Goal: Task Accomplishment & Management: Use online tool/utility

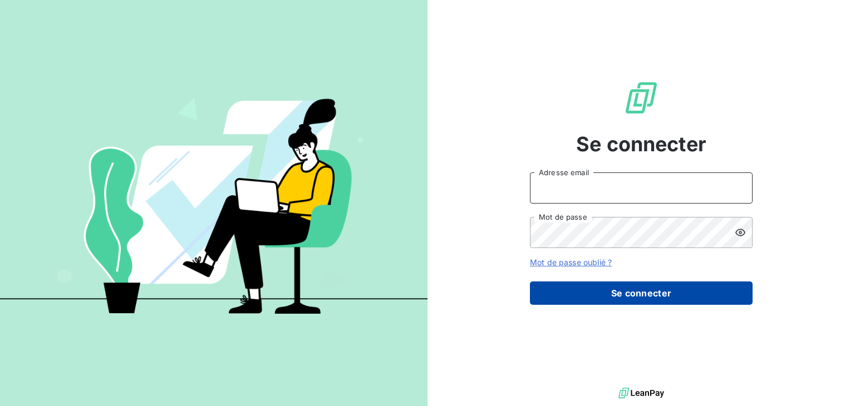
type input "[EMAIL_ADDRESS][DOMAIN_NAME]"
click at [652, 297] on button "Se connecter" at bounding box center [641, 293] width 223 height 23
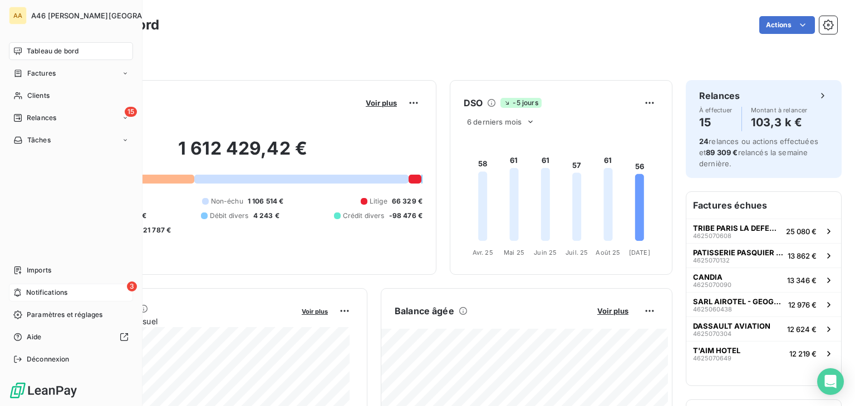
click at [43, 289] on span "Notifications" at bounding box center [46, 293] width 41 height 10
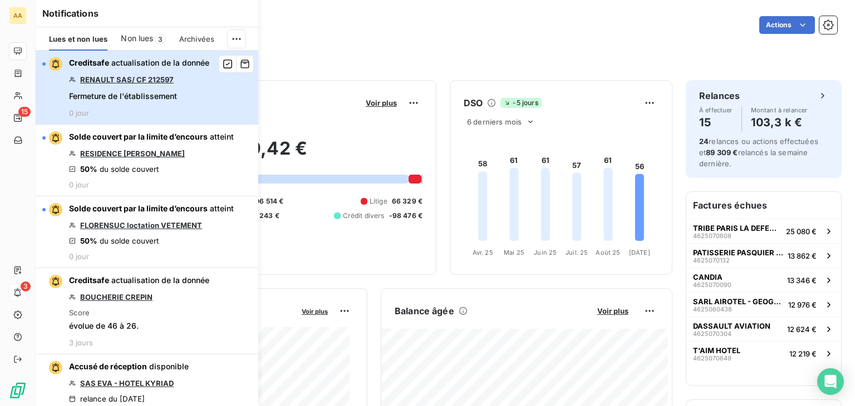
click at [46, 63] on div "button" at bounding box center [52, 63] width 20 height 13
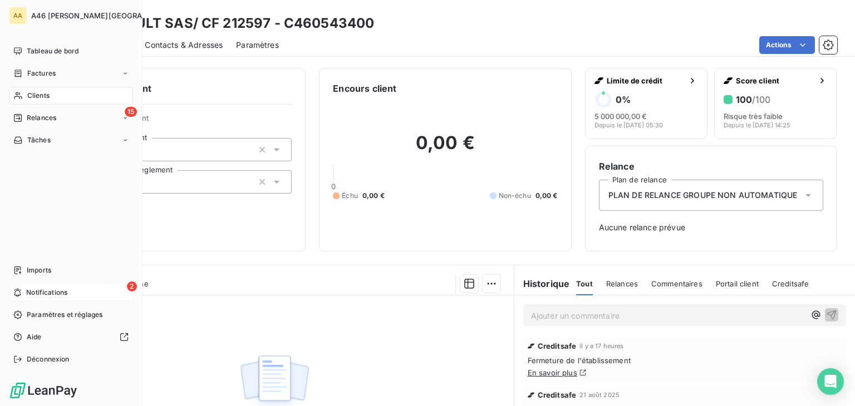
click at [56, 288] on span "Notifications" at bounding box center [46, 293] width 41 height 10
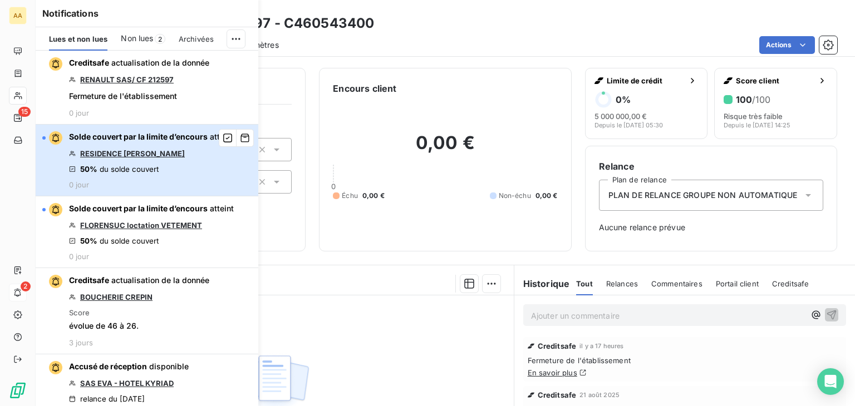
click at [42, 134] on button "Solde couvert par la limite d’encours atteint RESIDENCE [PERSON_NAME] 50% du so…" at bounding box center [147, 161] width 223 height 72
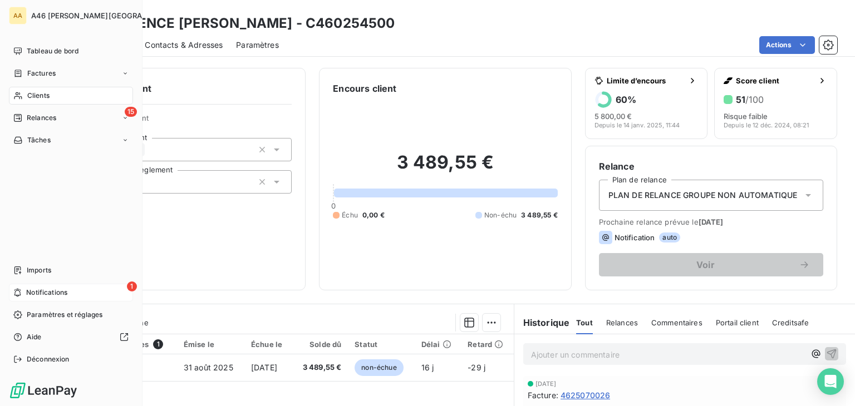
click at [26, 290] on span "Notifications" at bounding box center [46, 293] width 41 height 10
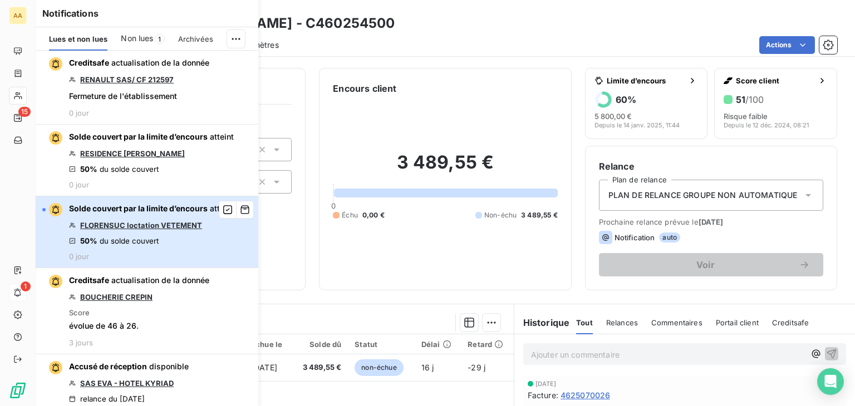
click at [46, 207] on div "button" at bounding box center [52, 209] width 20 height 13
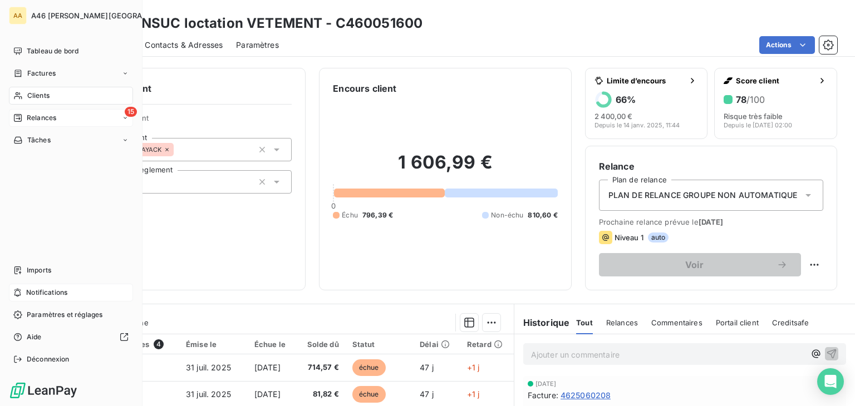
click at [31, 117] on span "Relances" at bounding box center [41, 118] width 29 height 10
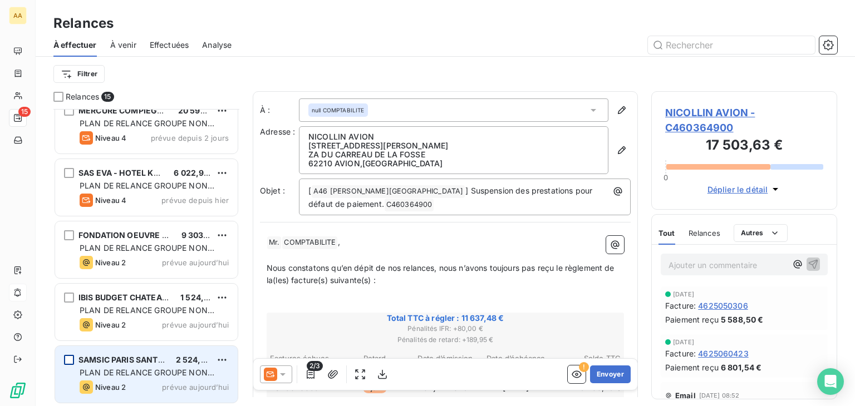
click at [67, 359] on div "grid" at bounding box center [69, 360] width 10 height 10
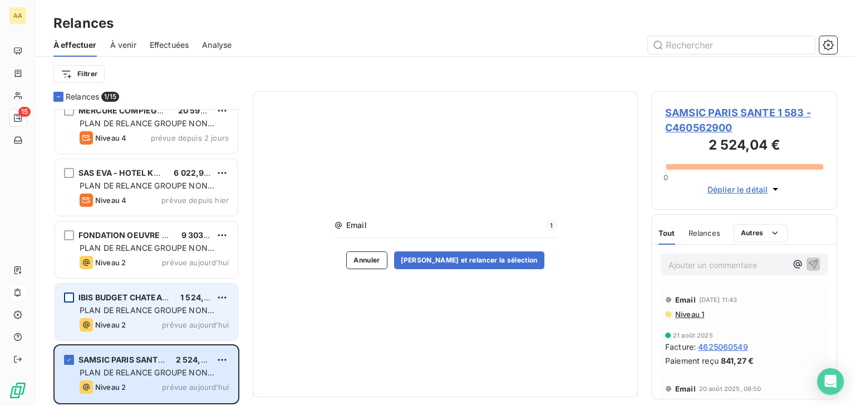
click at [71, 297] on div "grid" at bounding box center [69, 298] width 10 height 10
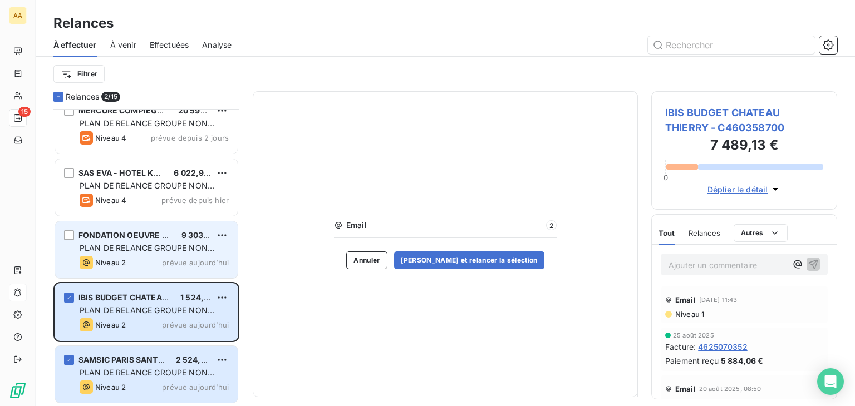
click at [62, 235] on div "FONDATION OEUVRE DE LA CROIX 9 303,73 € PLAN DE RELANCE GROUPE NON AUTOMATIQUE …" at bounding box center [146, 249] width 183 height 57
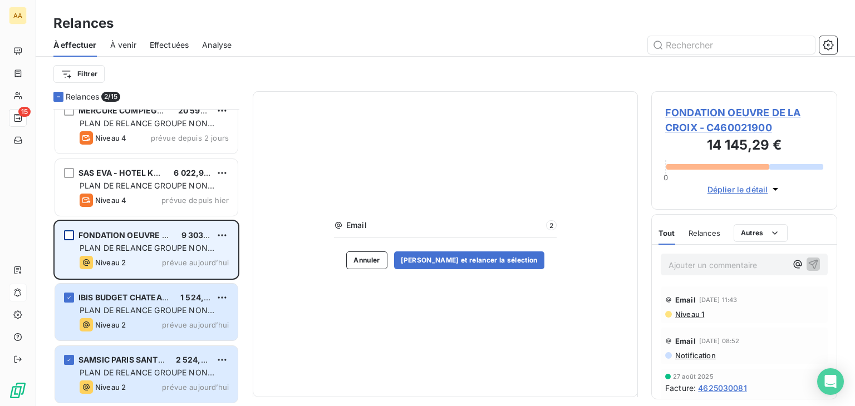
click at [72, 230] on div "grid" at bounding box center [69, 235] width 10 height 10
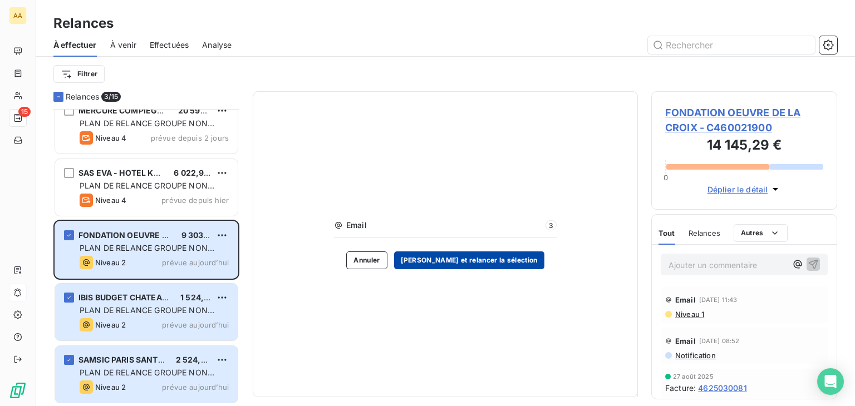
click at [499, 254] on button "[PERSON_NAME] et relancer la sélection" at bounding box center [469, 261] width 150 height 18
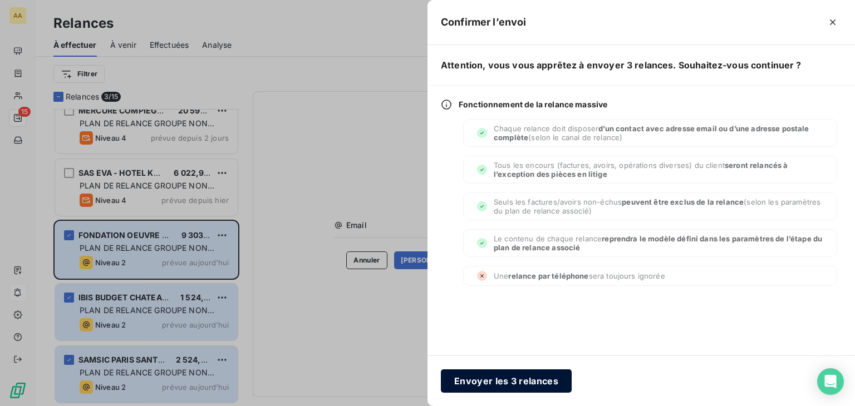
click at [501, 383] on button "Envoyer les 3 relances" at bounding box center [506, 381] width 131 height 23
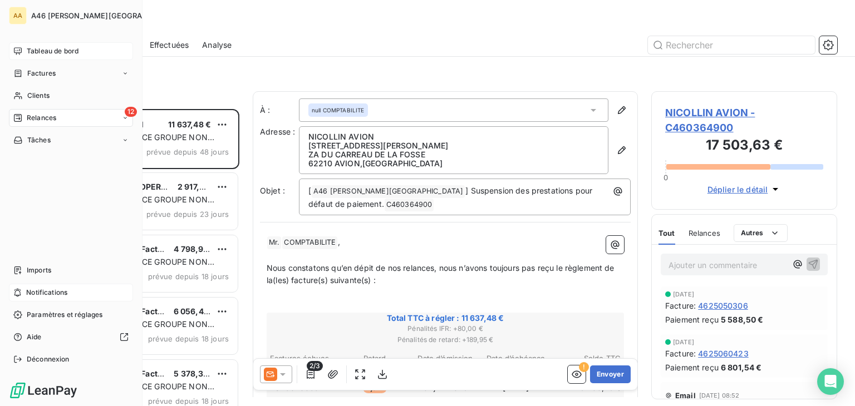
click at [49, 48] on span "Tableau de bord" at bounding box center [53, 51] width 52 height 10
